Goal: Information Seeking & Learning: Learn about a topic

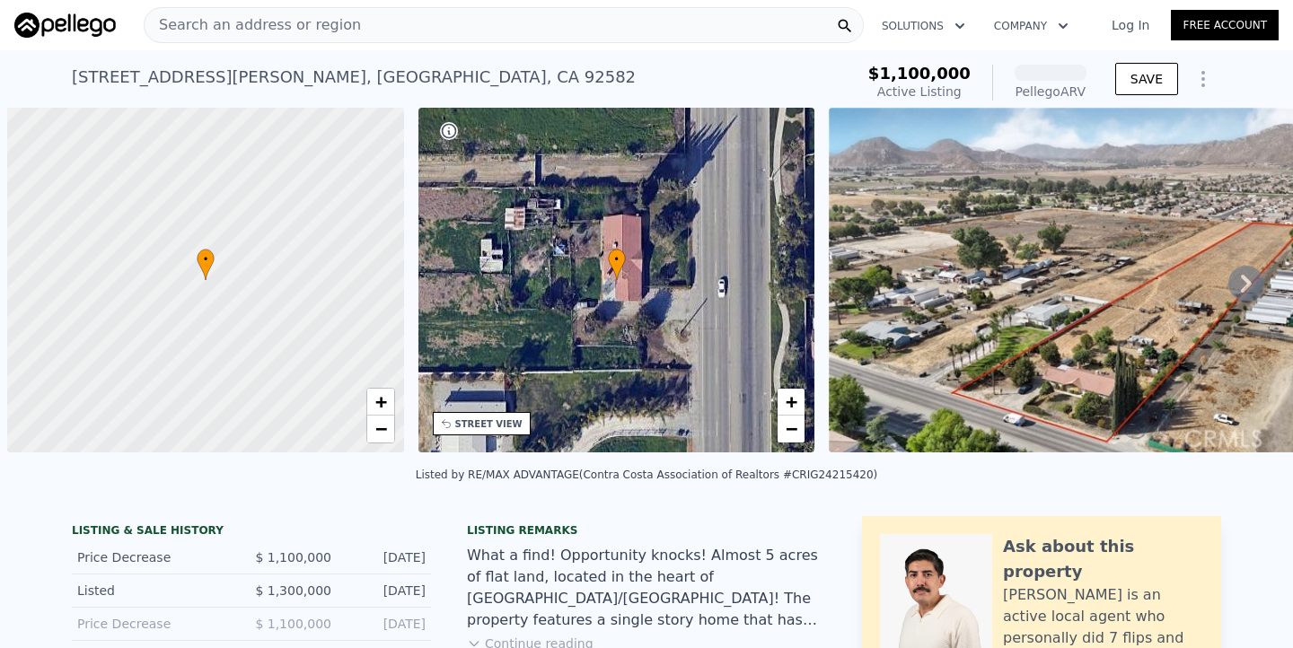
scroll to position [0, 7]
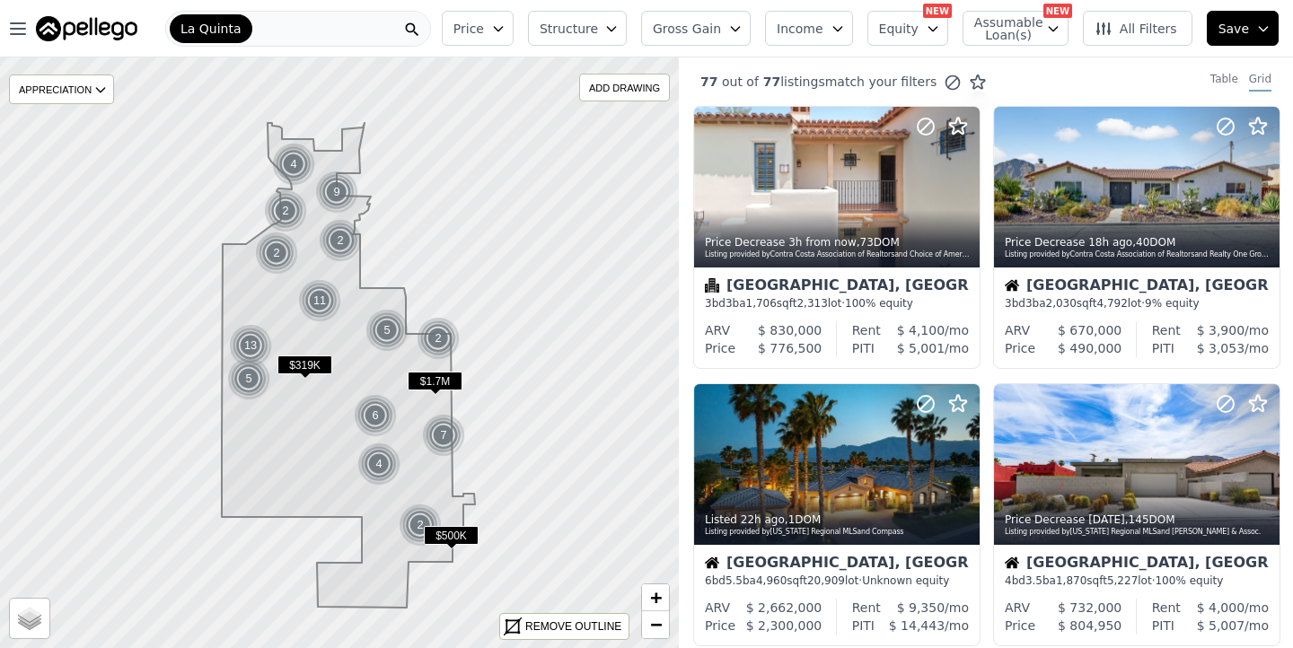
click at [749, 42] on button "Gross Gain" at bounding box center [696, 28] width 110 height 35
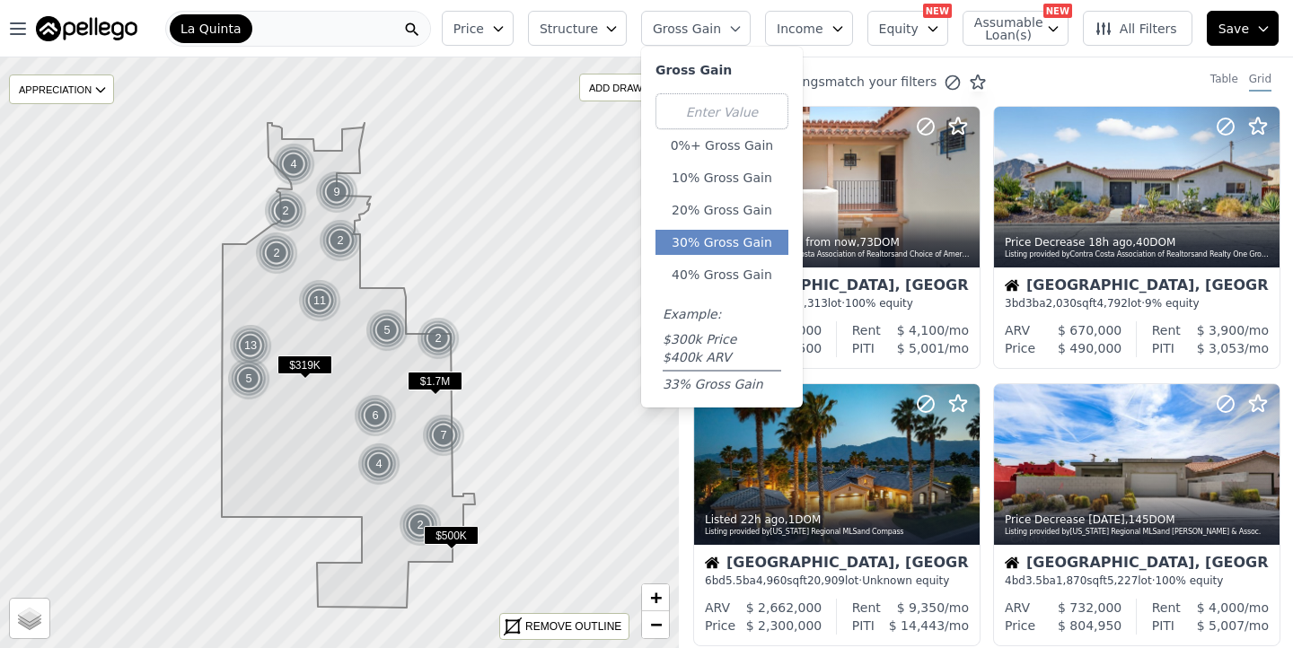
click at [744, 236] on button "30% Gross Gain" at bounding box center [722, 242] width 133 height 25
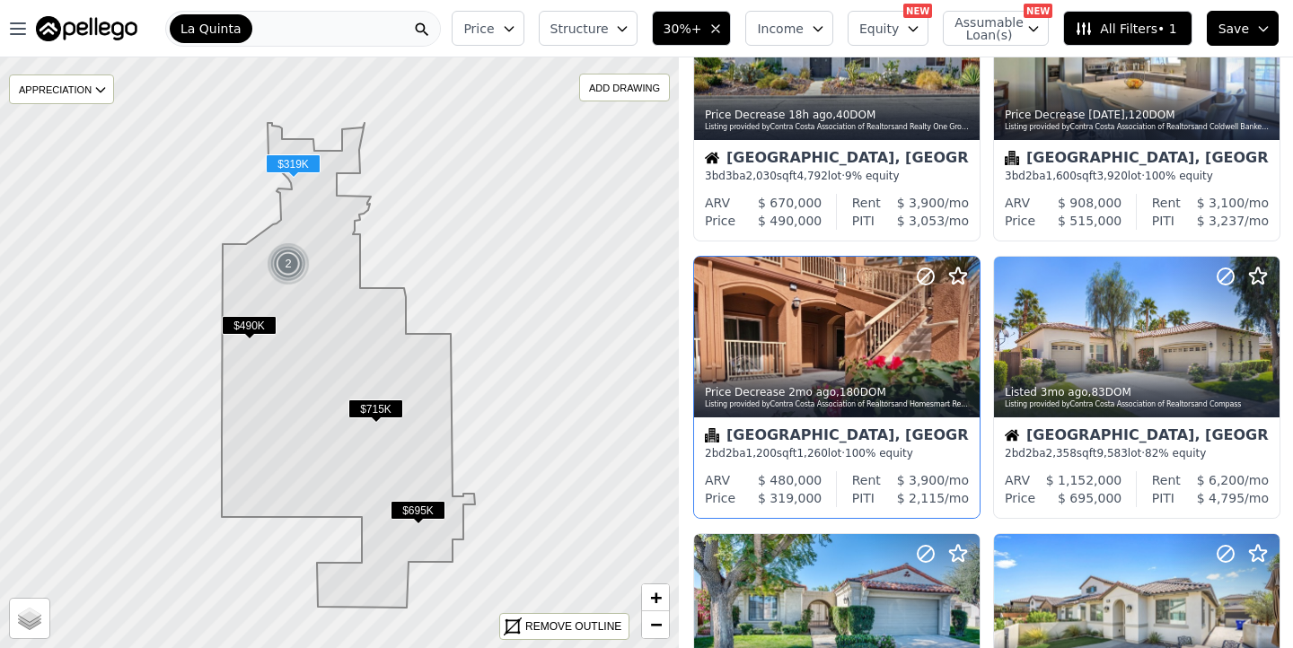
scroll to position [128, 0]
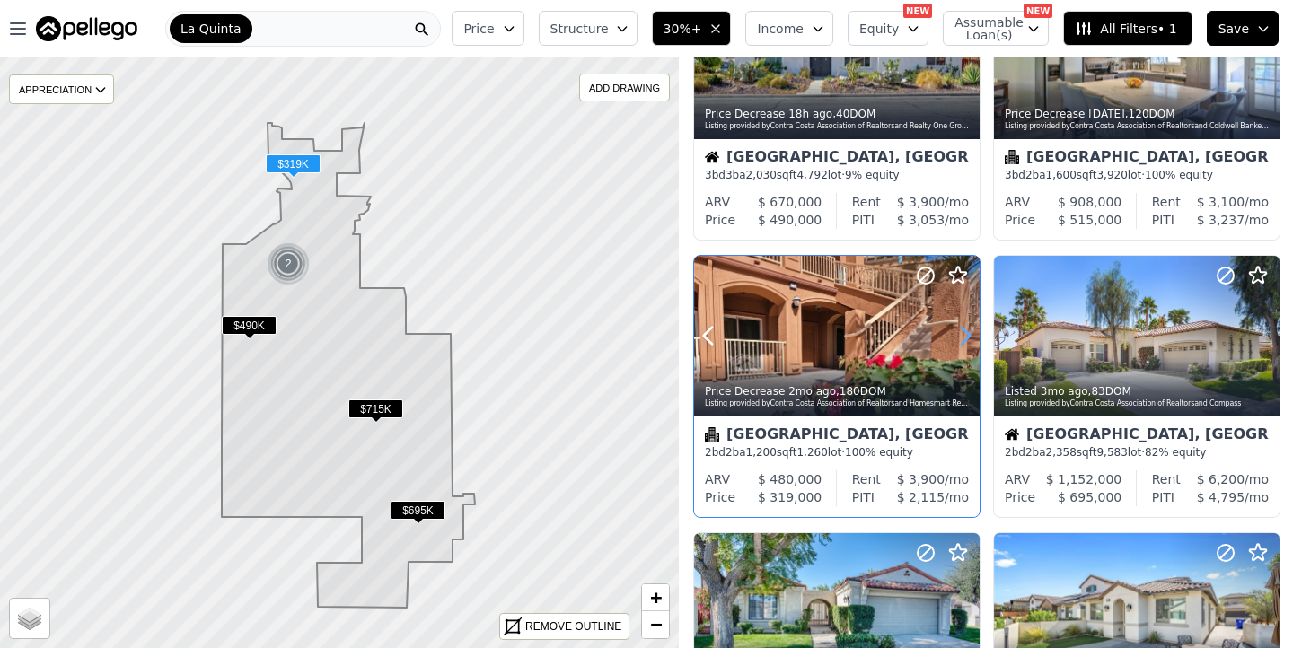
click at [963, 340] on icon at bounding box center [965, 335] width 29 height 29
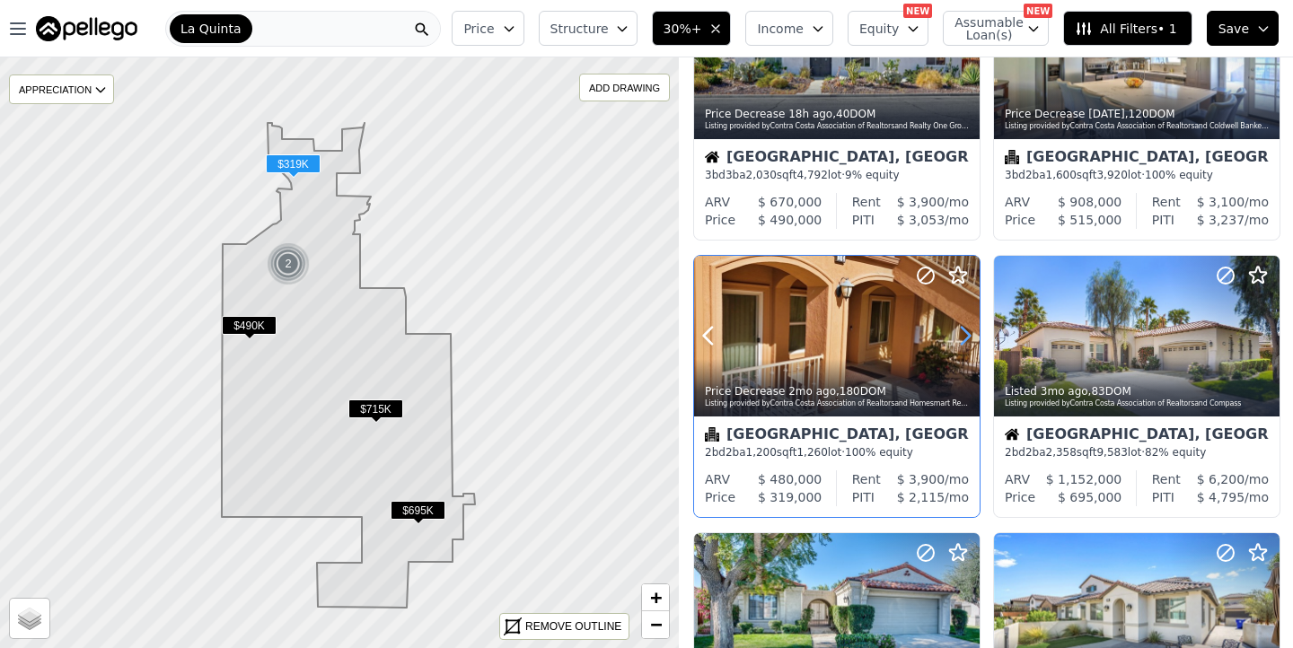
click at [963, 340] on icon at bounding box center [965, 335] width 29 height 29
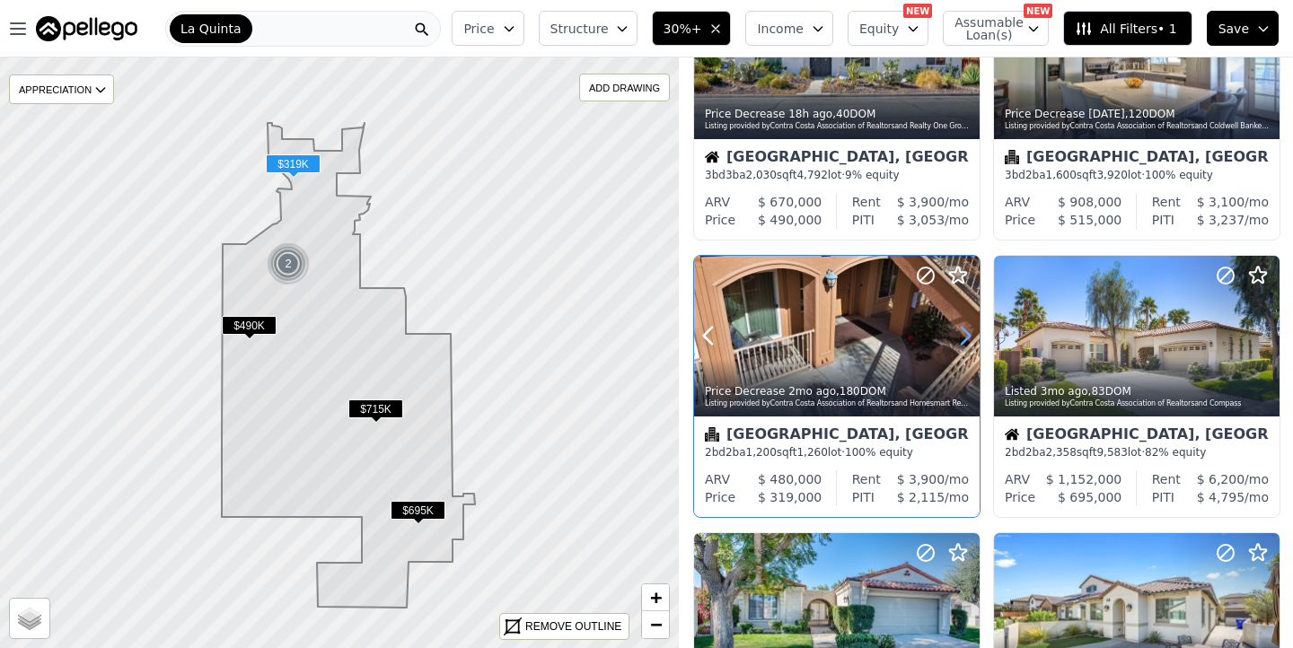
click at [963, 340] on icon at bounding box center [965, 335] width 29 height 29
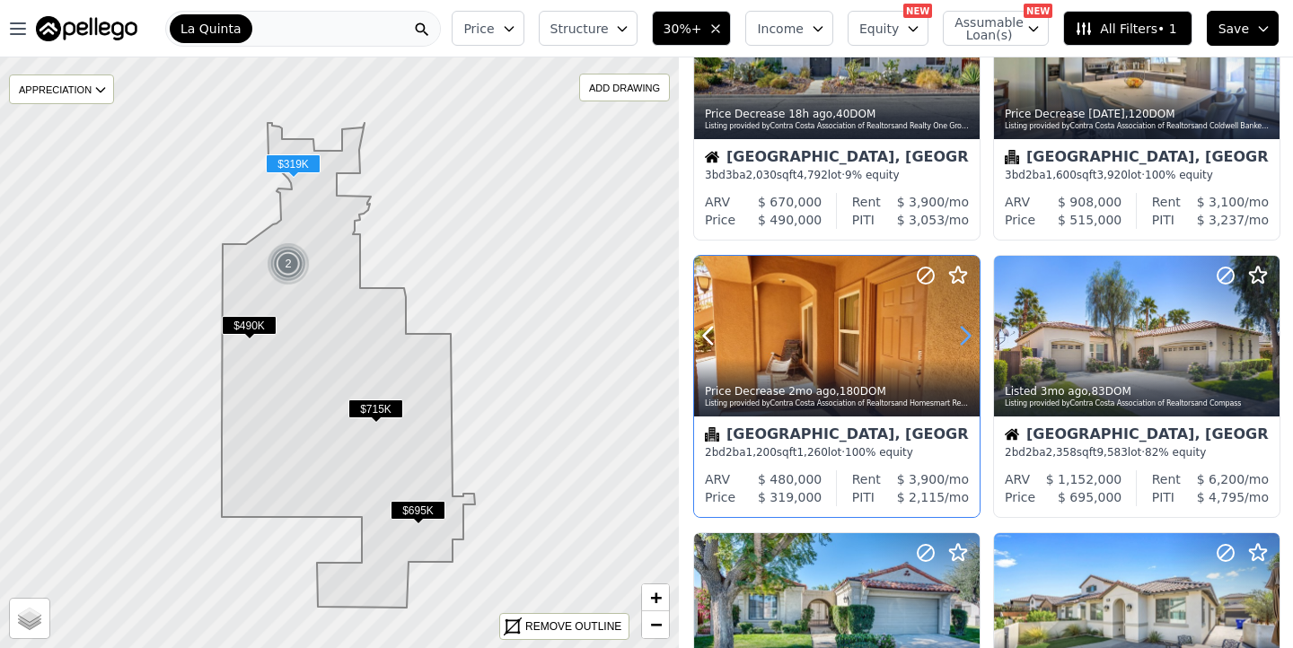
click at [963, 340] on icon at bounding box center [965, 335] width 29 height 29
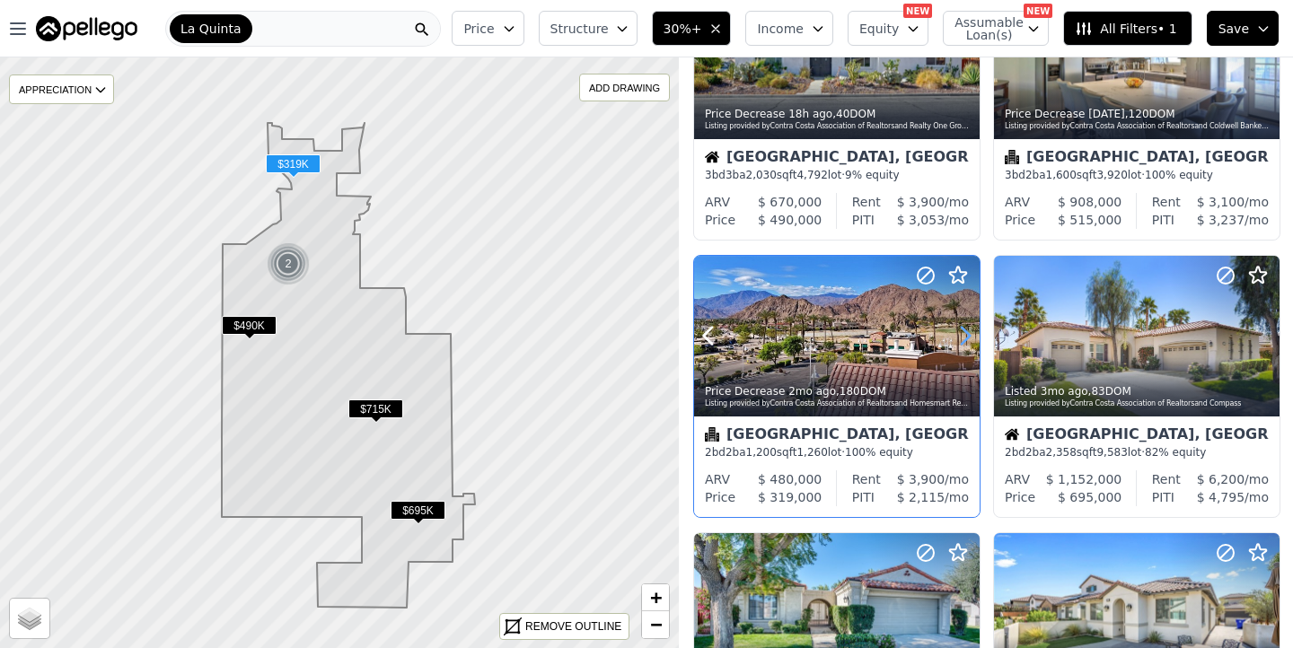
click at [963, 340] on icon at bounding box center [965, 335] width 29 height 29
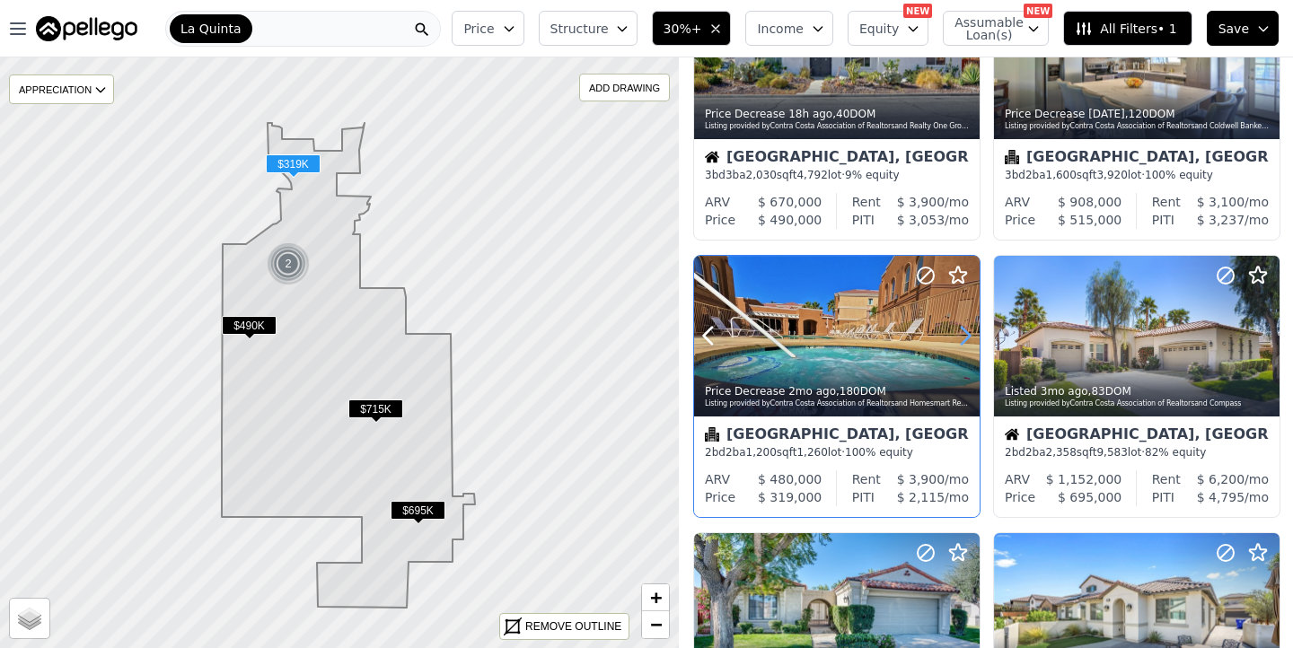
click at [963, 340] on icon at bounding box center [965, 335] width 29 height 29
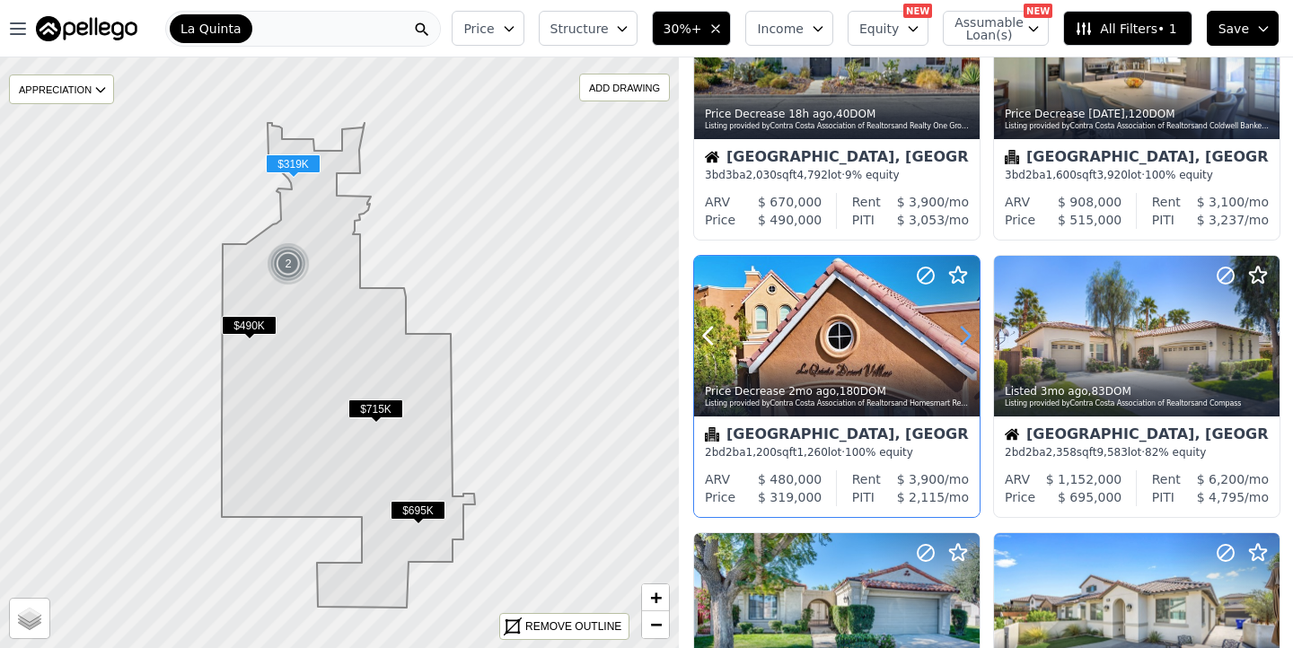
click at [963, 340] on icon at bounding box center [965, 335] width 29 height 29
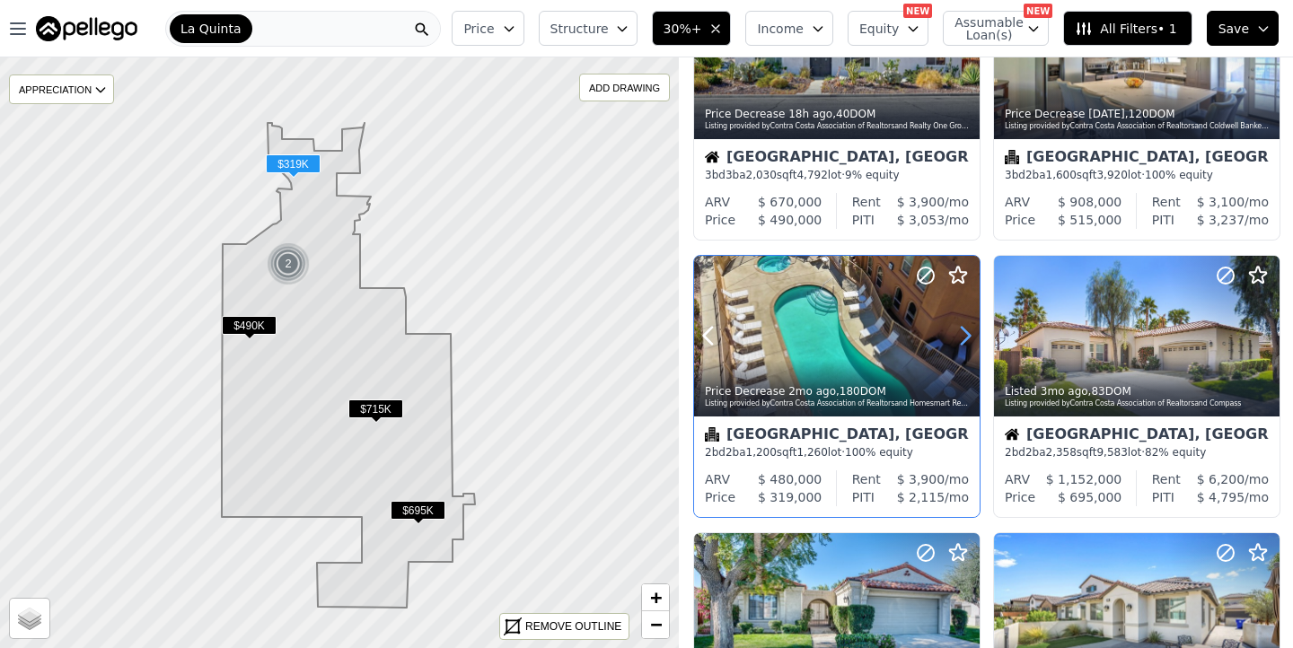
click at [969, 336] on icon at bounding box center [966, 336] width 8 height 17
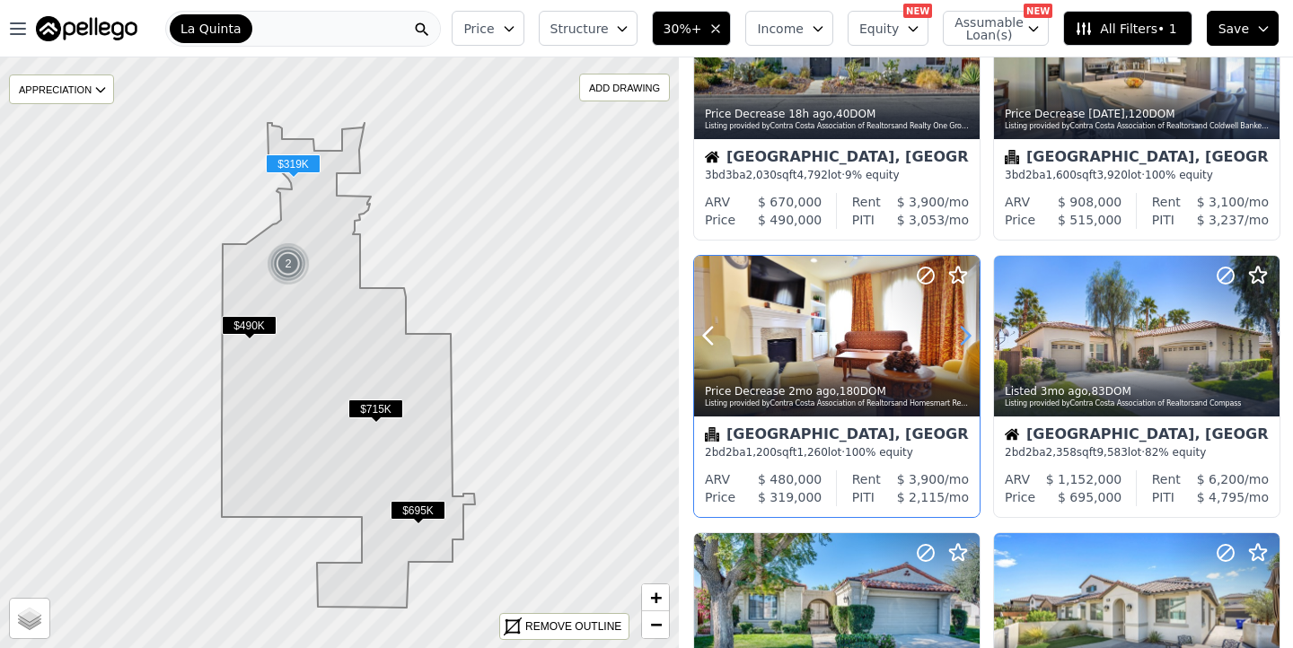
click at [964, 338] on icon at bounding box center [965, 335] width 29 height 29
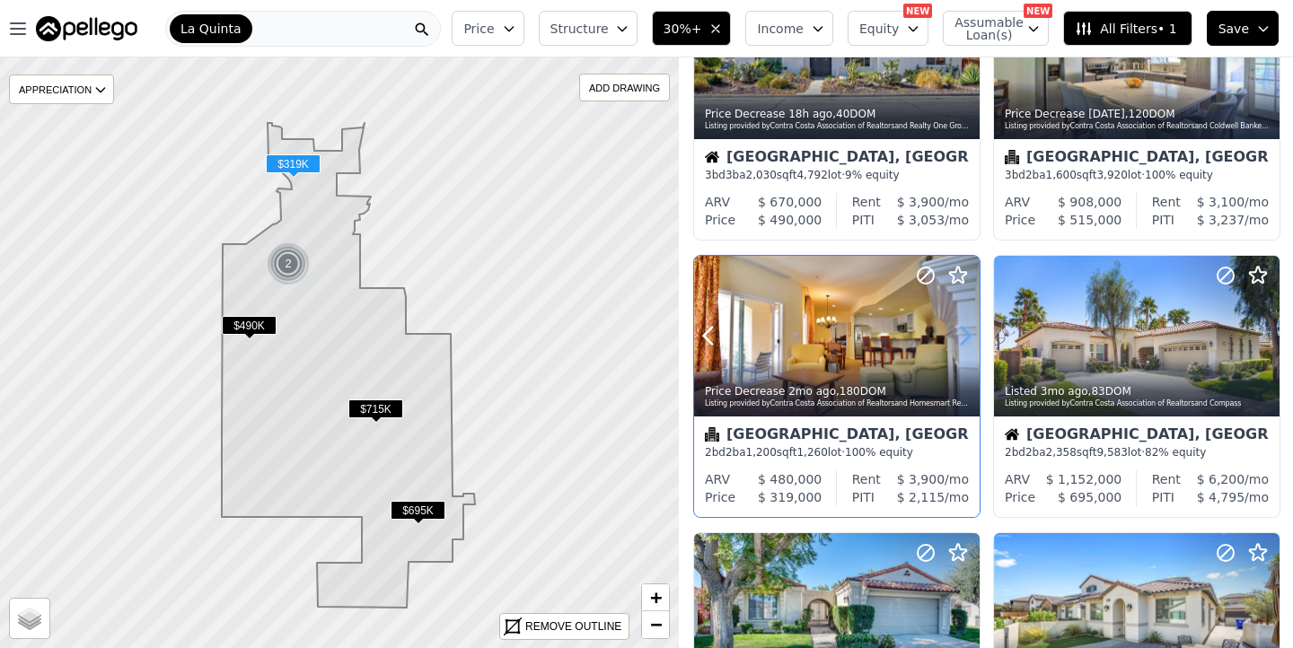
click at [964, 338] on icon at bounding box center [965, 335] width 29 height 29
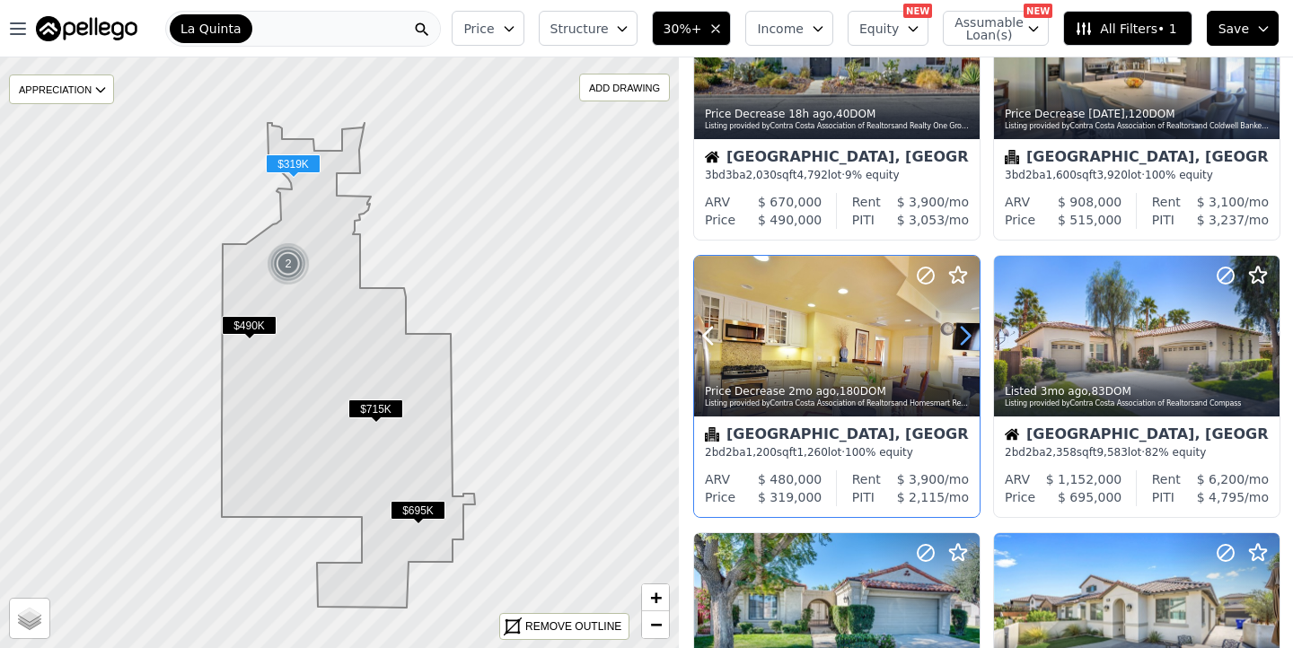
click at [964, 338] on icon at bounding box center [965, 335] width 29 height 29
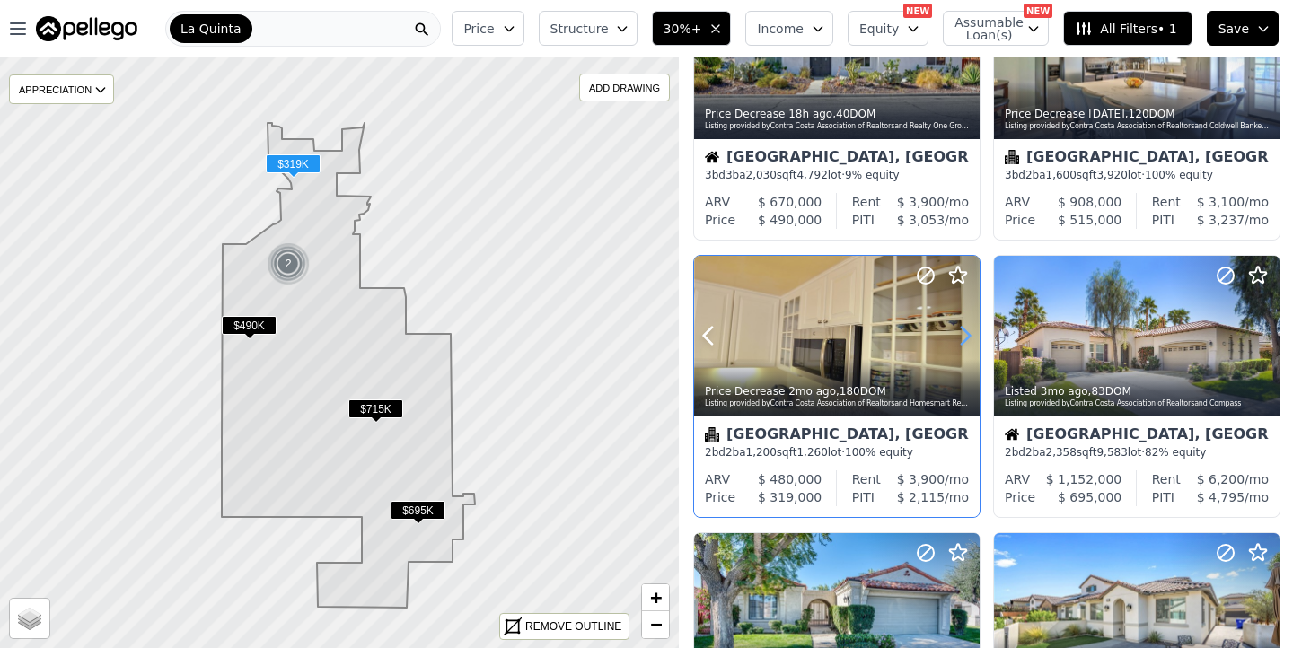
click at [964, 338] on icon at bounding box center [965, 335] width 29 height 29
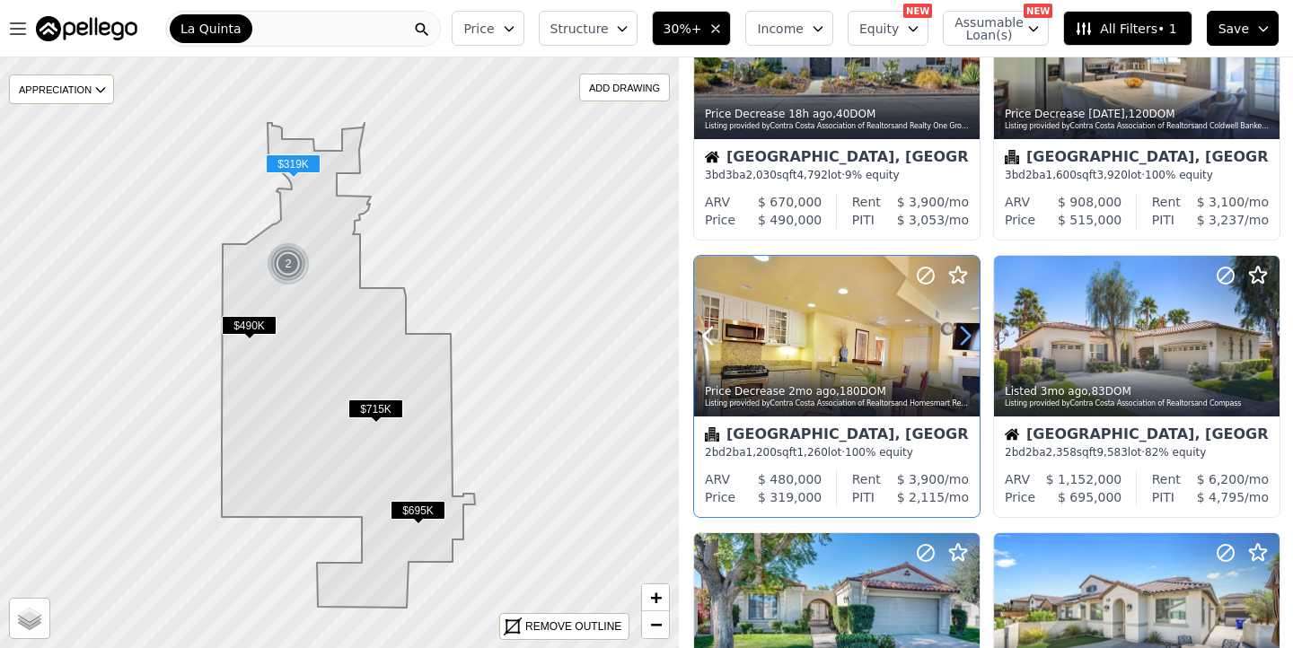
click at [964, 338] on icon at bounding box center [965, 335] width 29 height 29
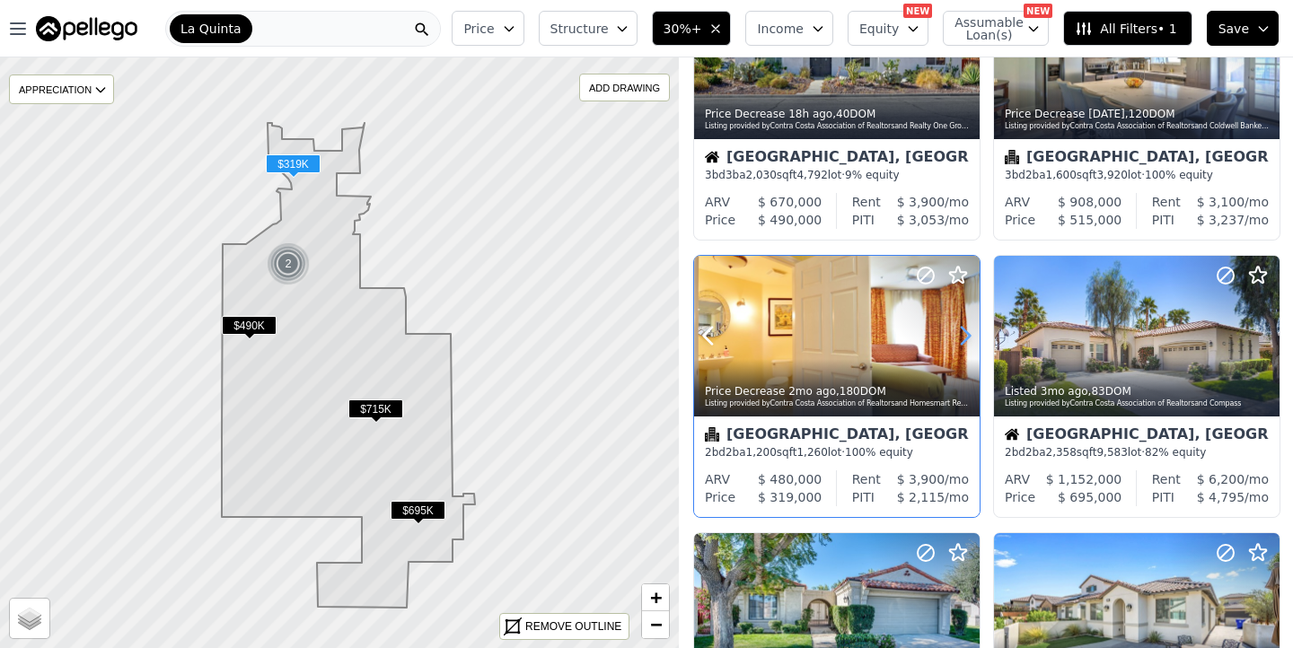
click at [967, 338] on icon at bounding box center [965, 335] width 29 height 29
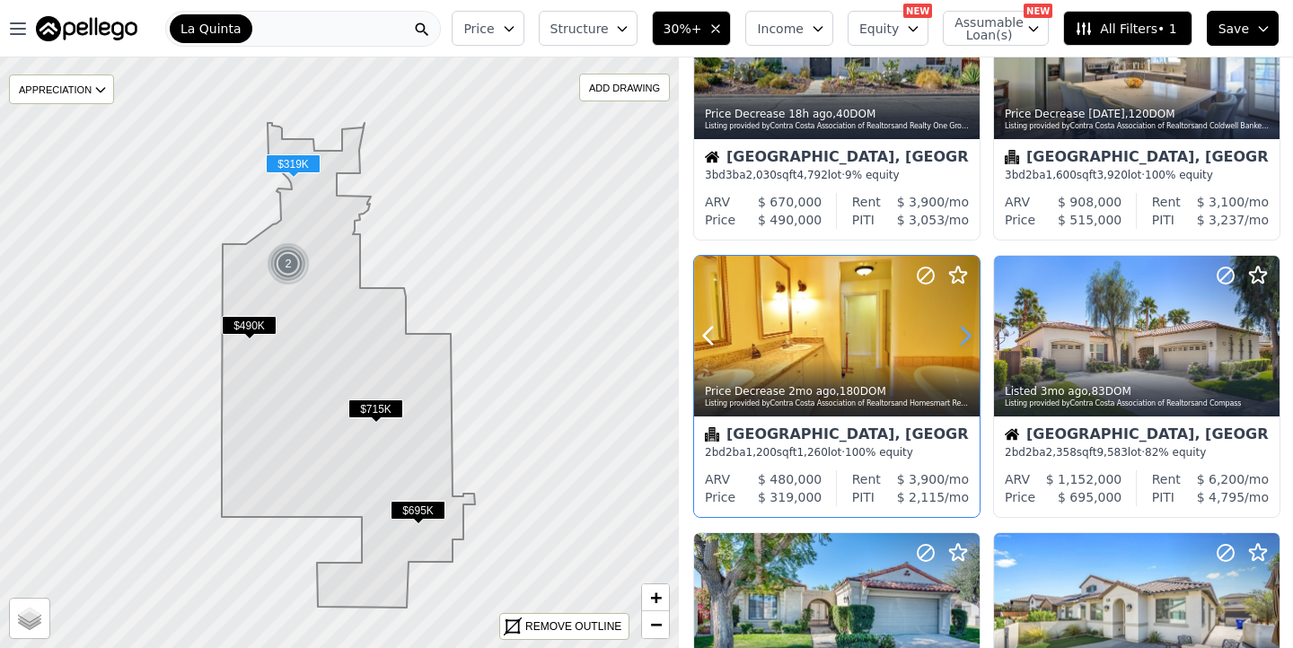
click at [967, 338] on icon at bounding box center [965, 335] width 29 height 29
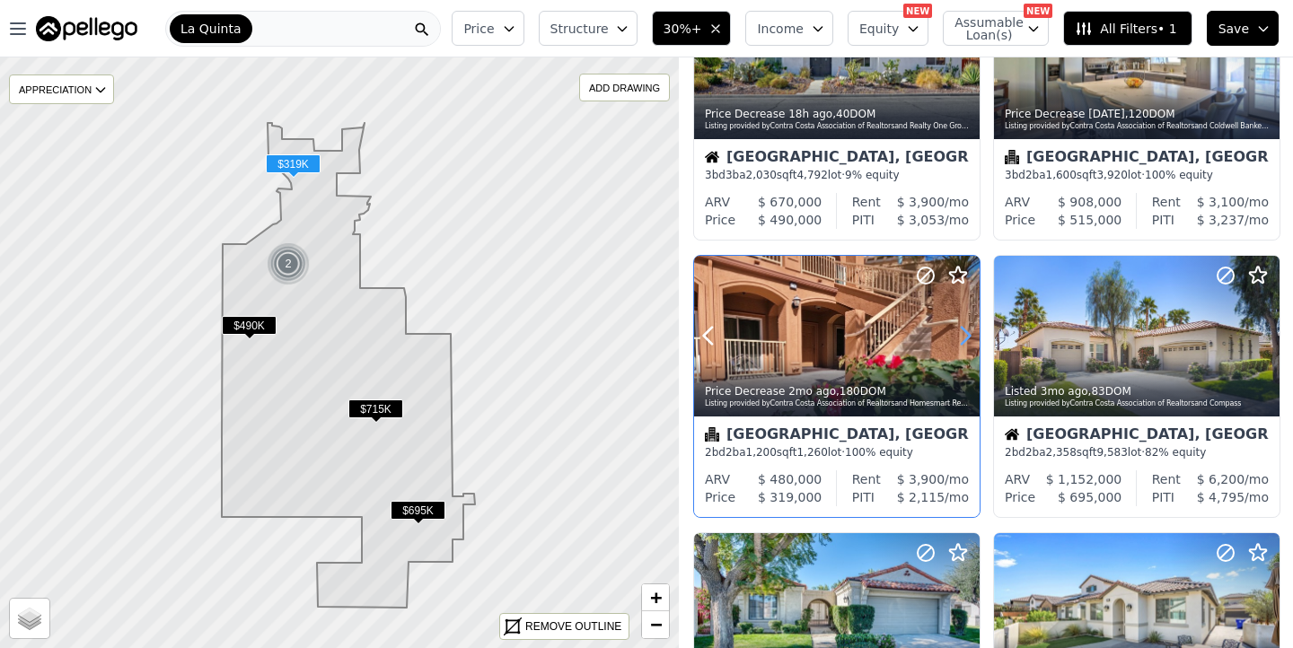
click at [967, 338] on icon at bounding box center [965, 335] width 29 height 29
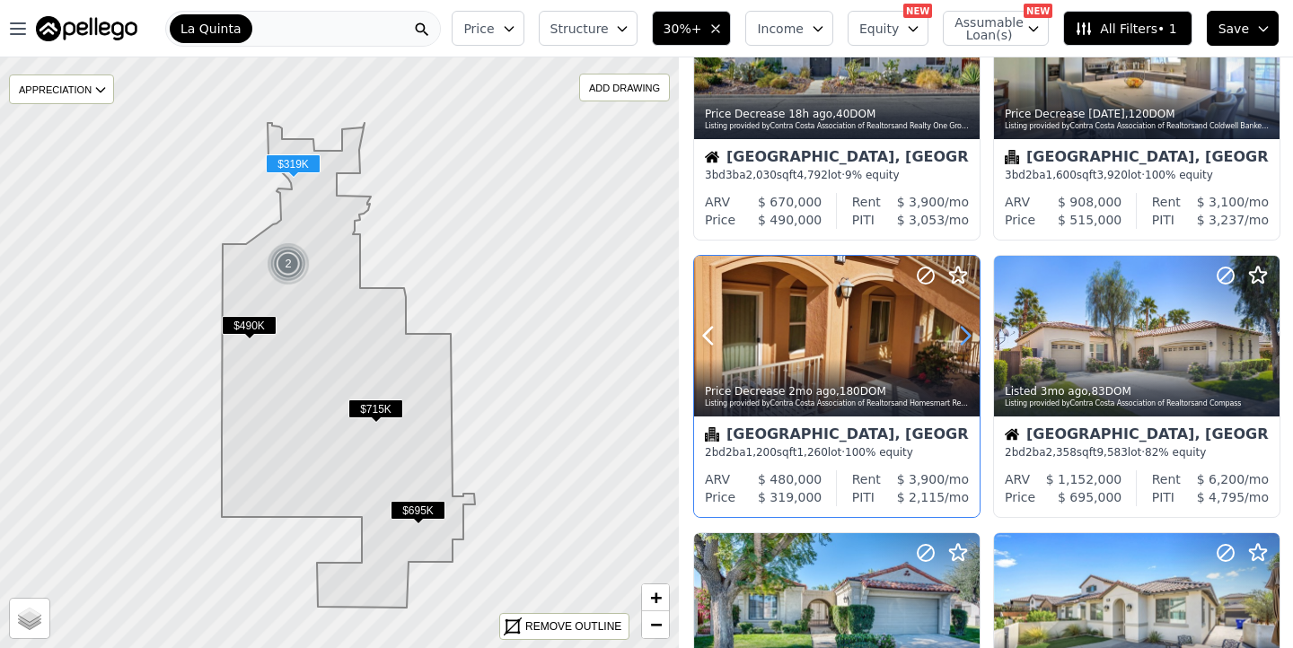
click at [967, 338] on icon at bounding box center [965, 335] width 29 height 29
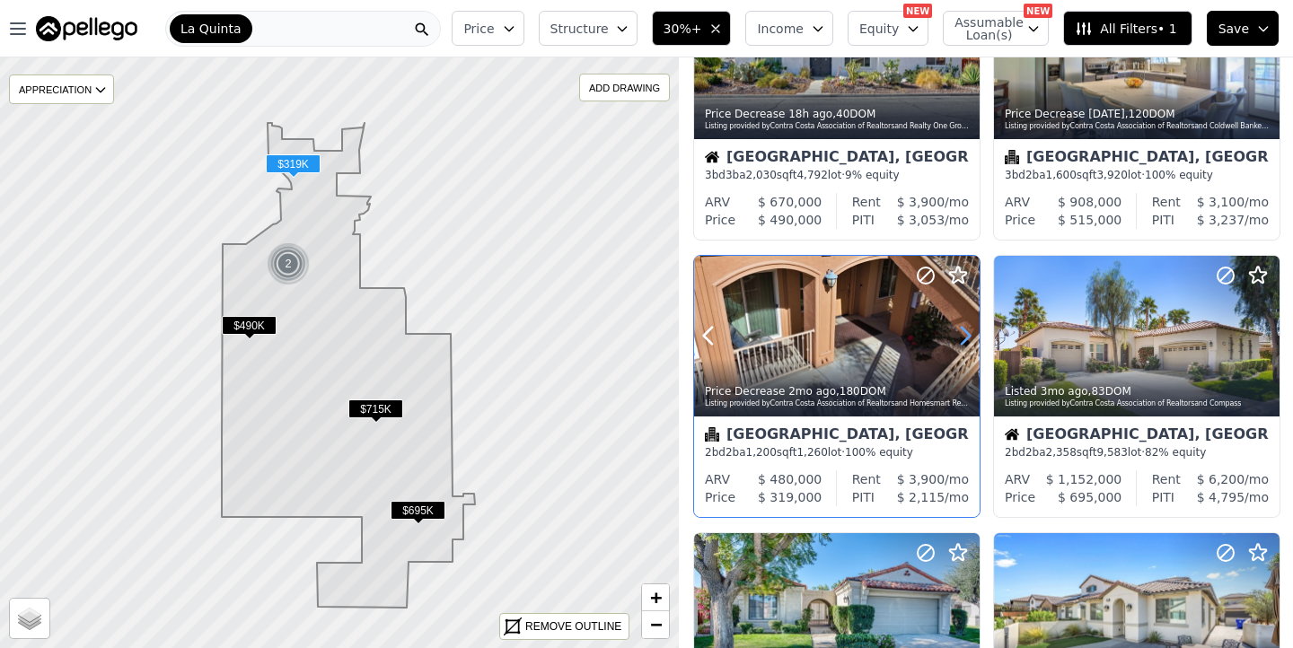
click at [967, 338] on icon at bounding box center [965, 335] width 29 height 29
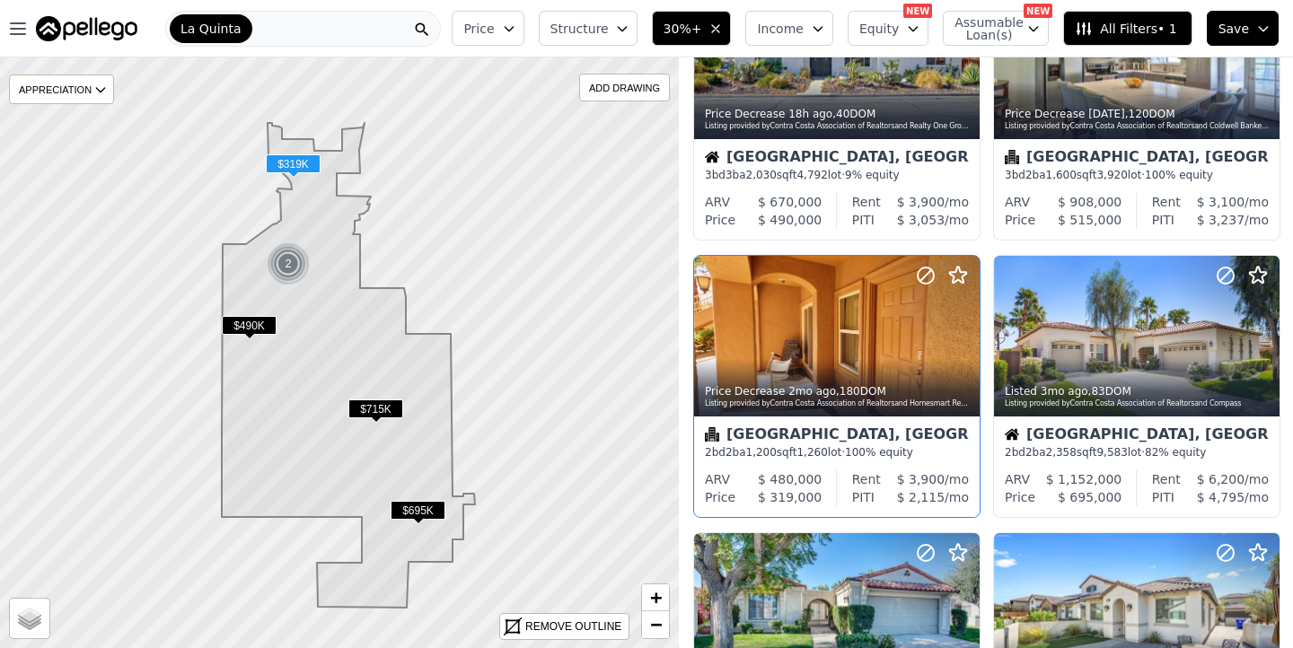
click at [854, 436] on div "La Quinta, CA" at bounding box center [837, 436] width 264 height 18
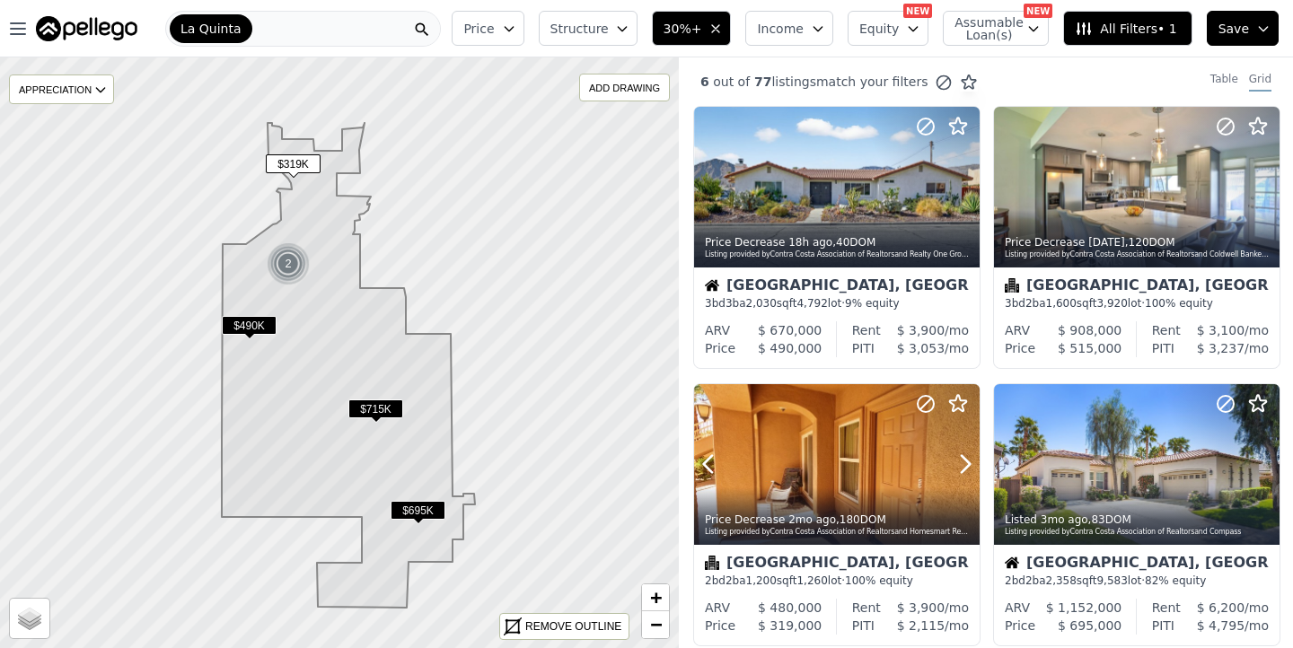
scroll to position [0, 0]
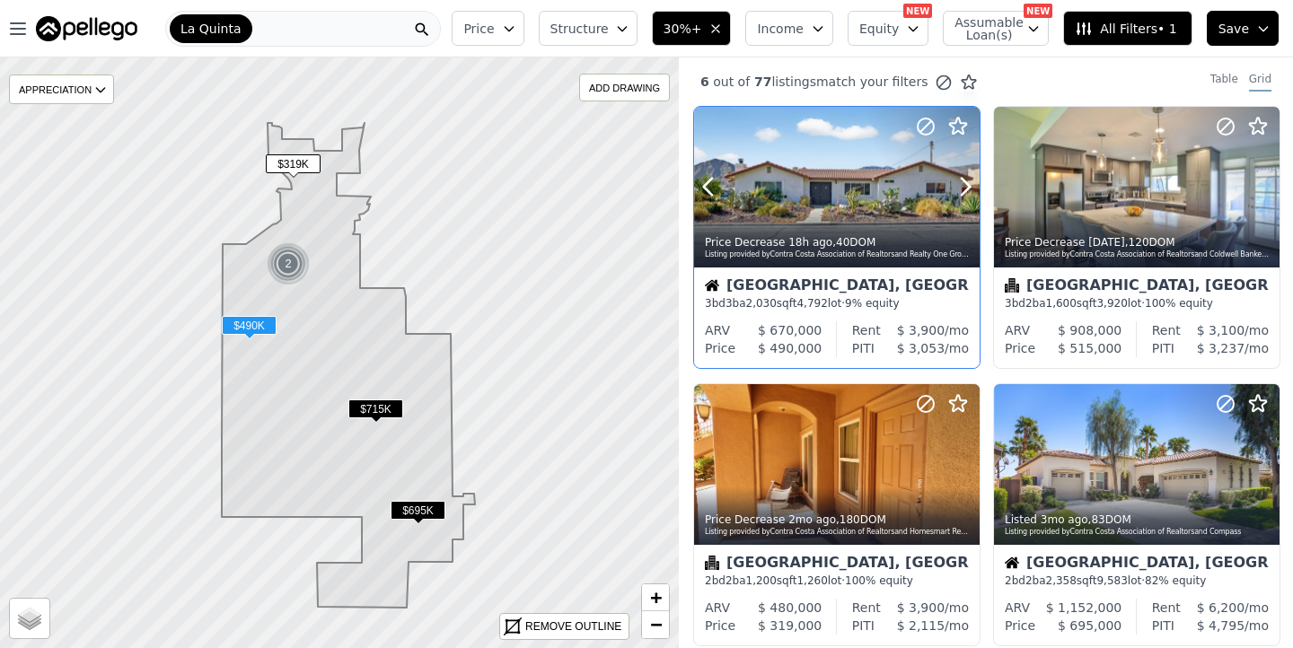
click at [814, 181] on div at bounding box center [837, 187] width 286 height 161
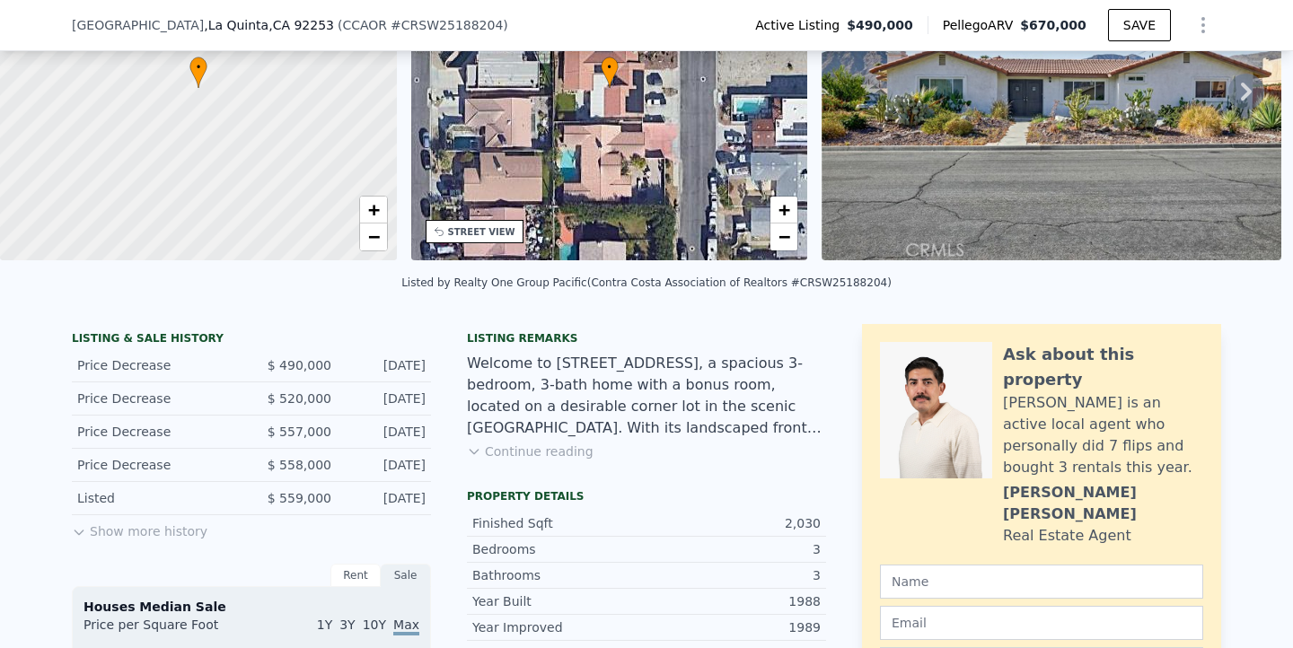
scroll to position [201, 0]
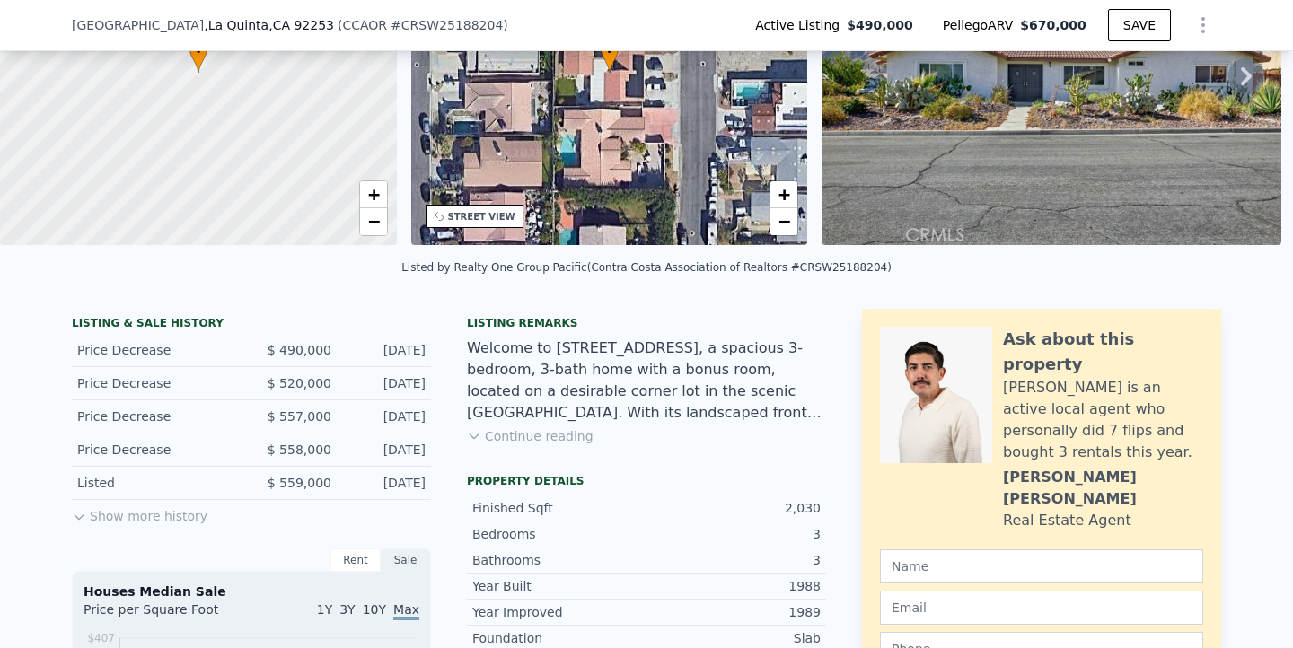
click at [161, 519] on button "Show more history" at bounding box center [140, 512] width 136 height 25
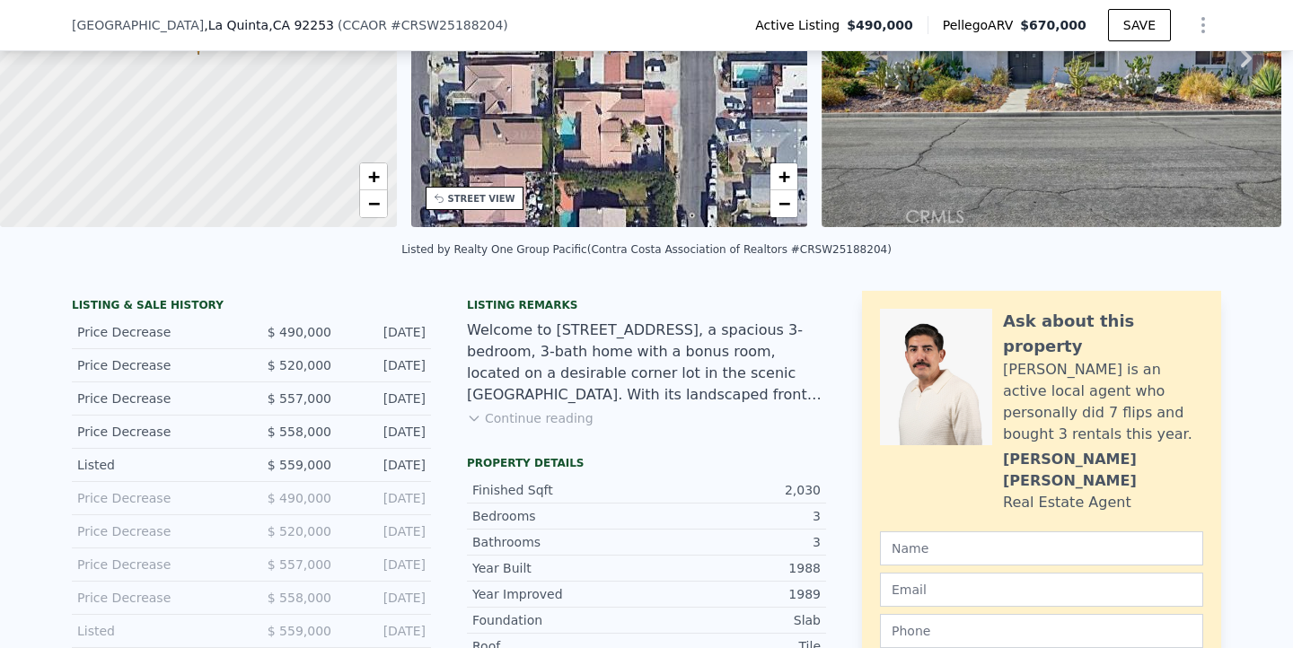
scroll to position [225, 0]
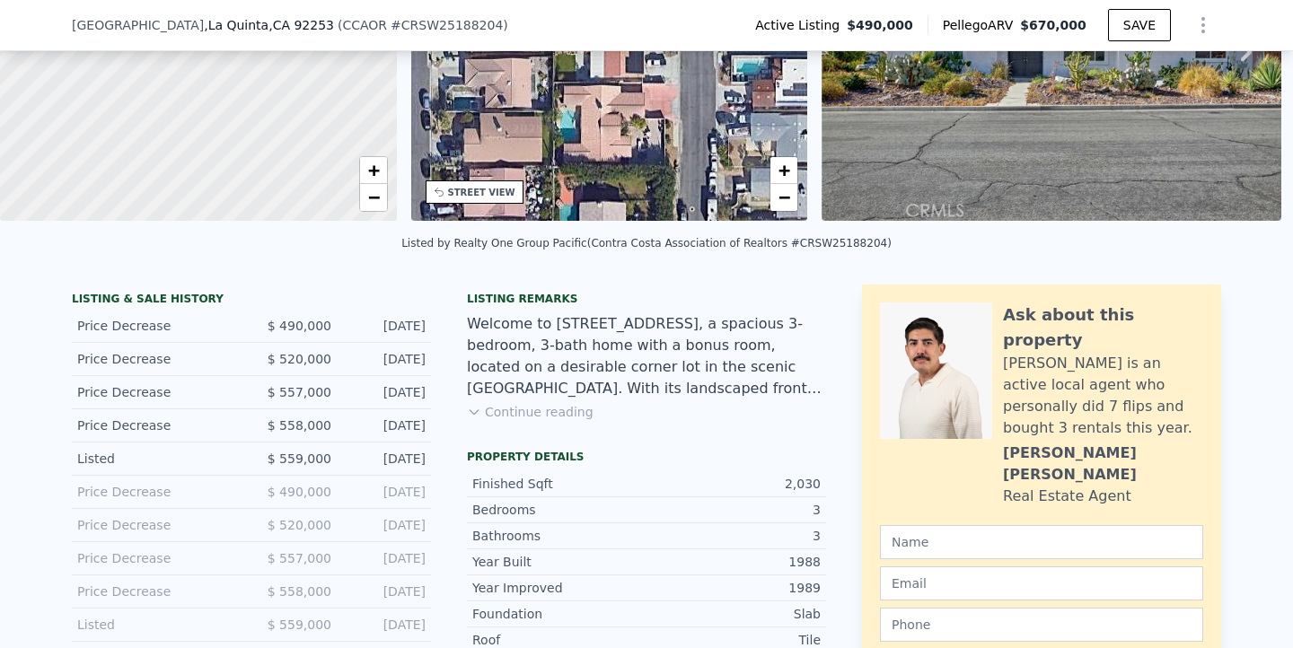
click at [521, 415] on button "Continue reading" at bounding box center [530, 412] width 127 height 18
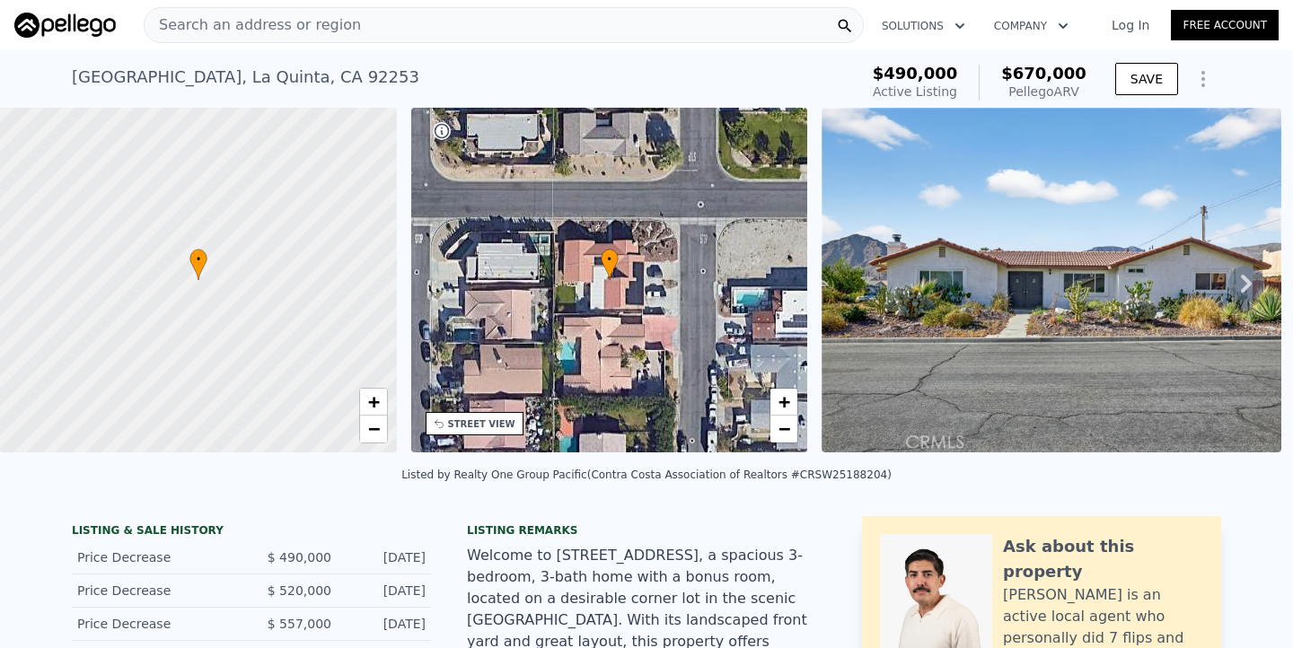
scroll to position [0, 0]
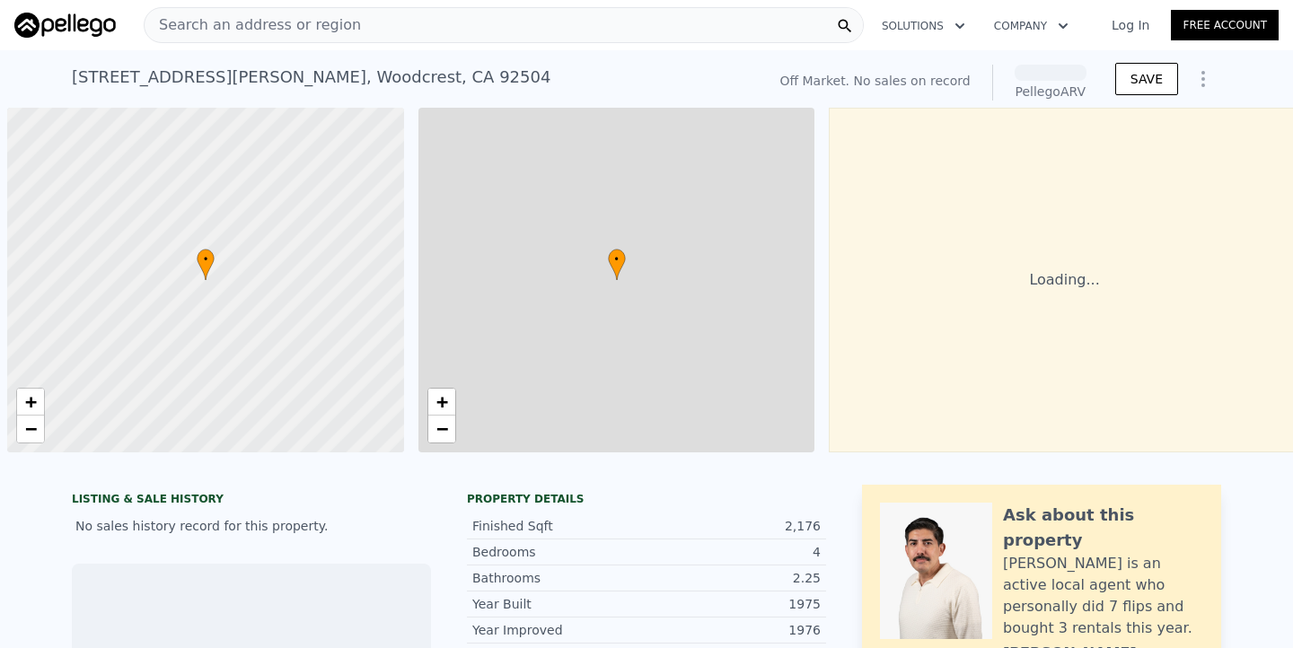
scroll to position [0, 7]
